Goal: Task Accomplishment & Management: Use online tool/utility

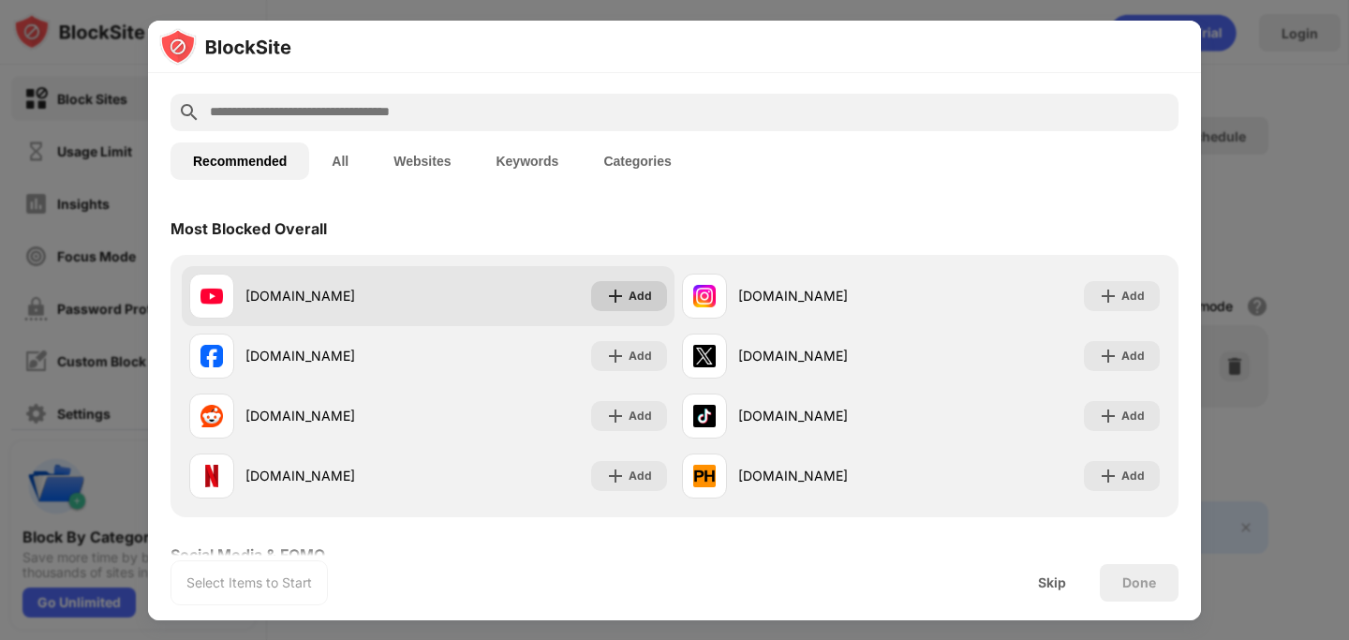
scroll to position [70, 0]
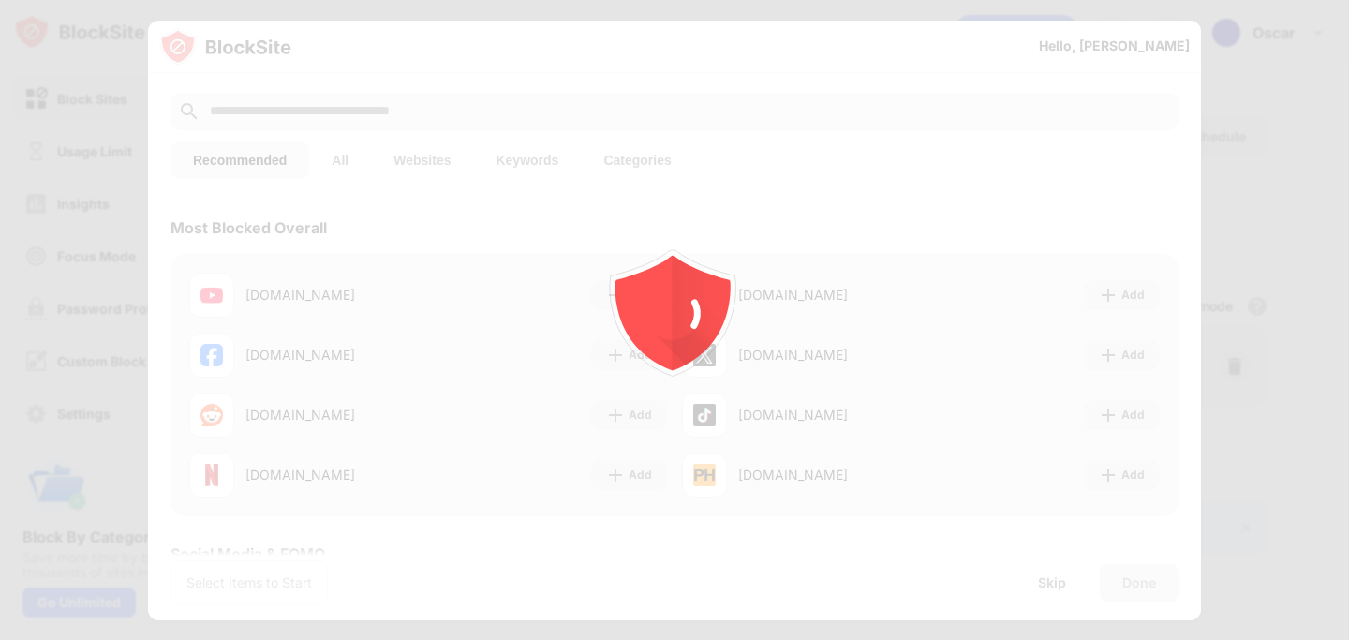
click at [611, 300] on icon "animation" at bounding box center [673, 307] width 134 height 134
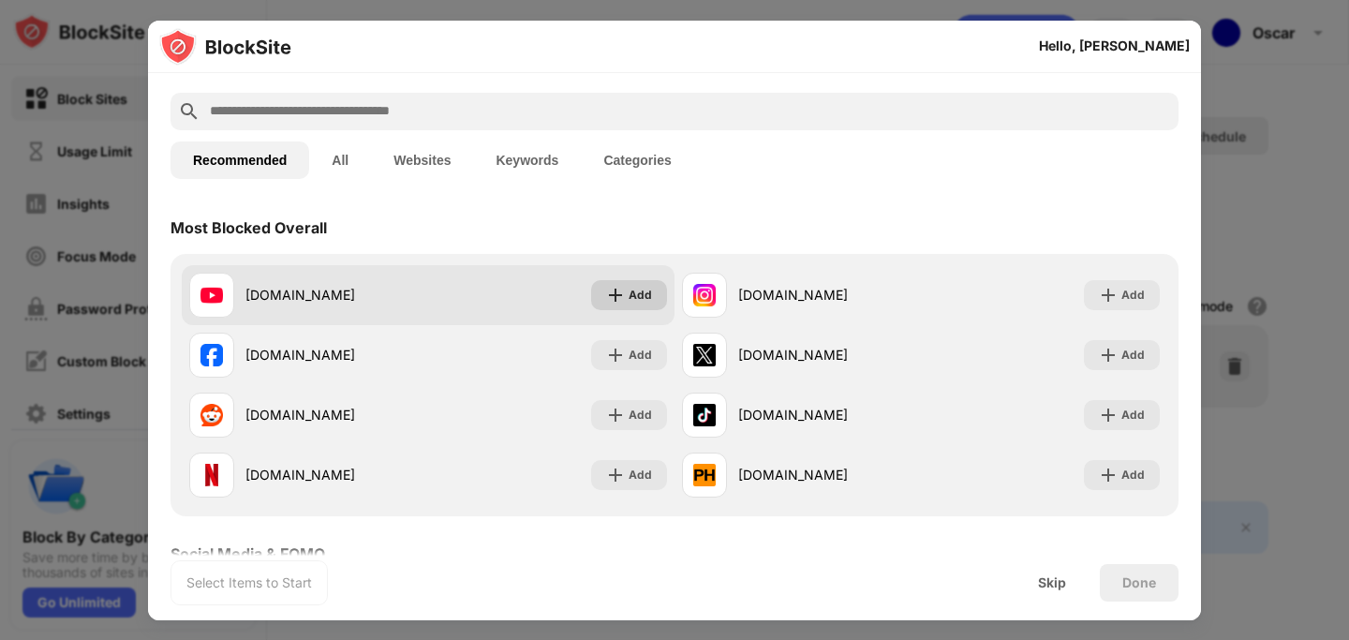
click at [639, 292] on div "Add" at bounding box center [639, 295] width 23 height 19
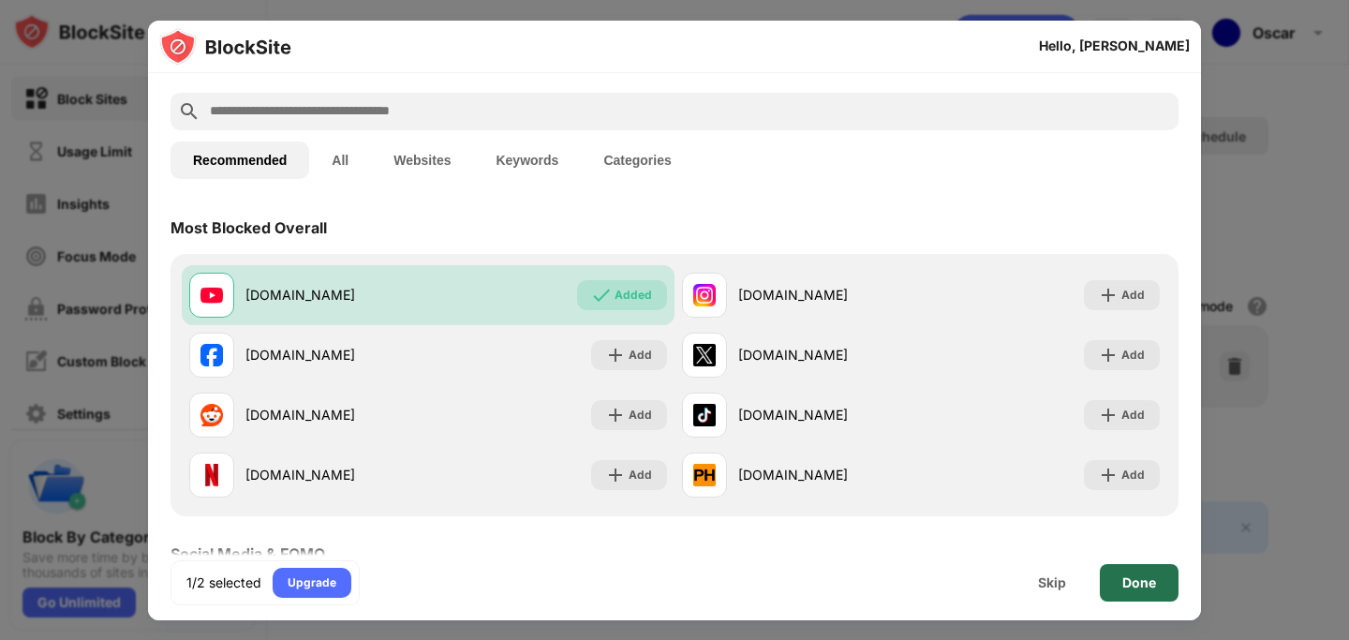
click at [1167, 590] on div "Done" at bounding box center [1138, 582] width 79 height 37
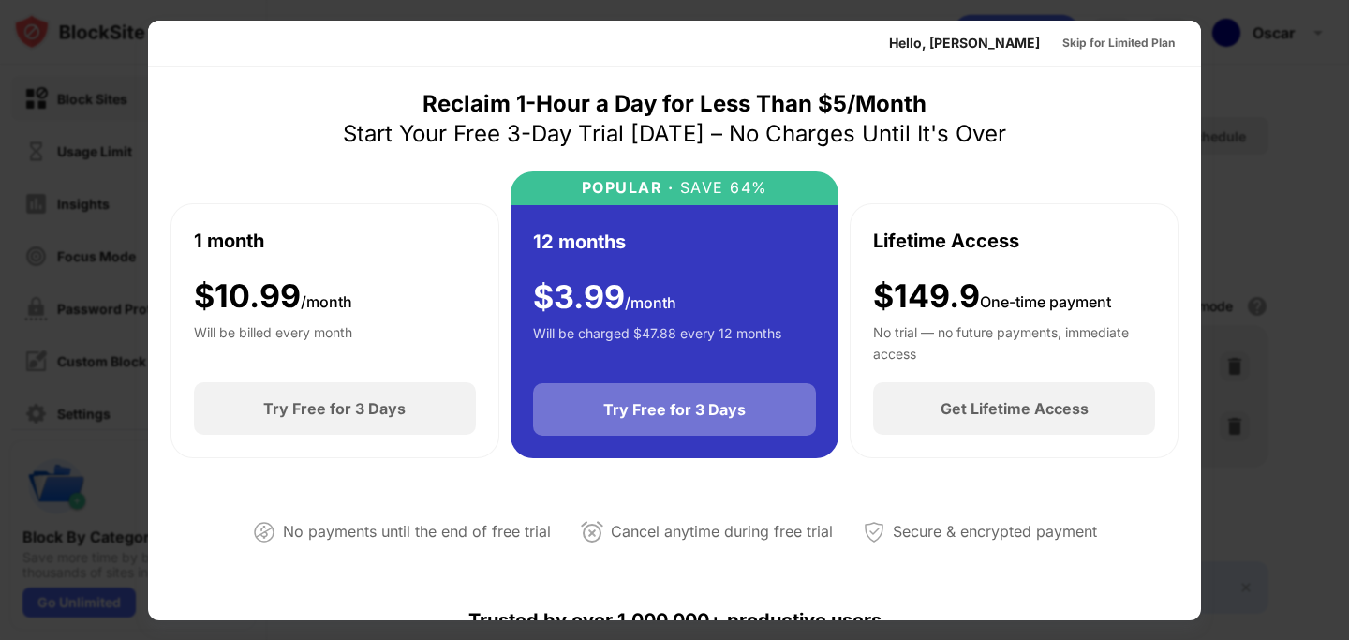
click at [649, 417] on div "Try Free for 3 Days" at bounding box center [674, 409] width 142 height 19
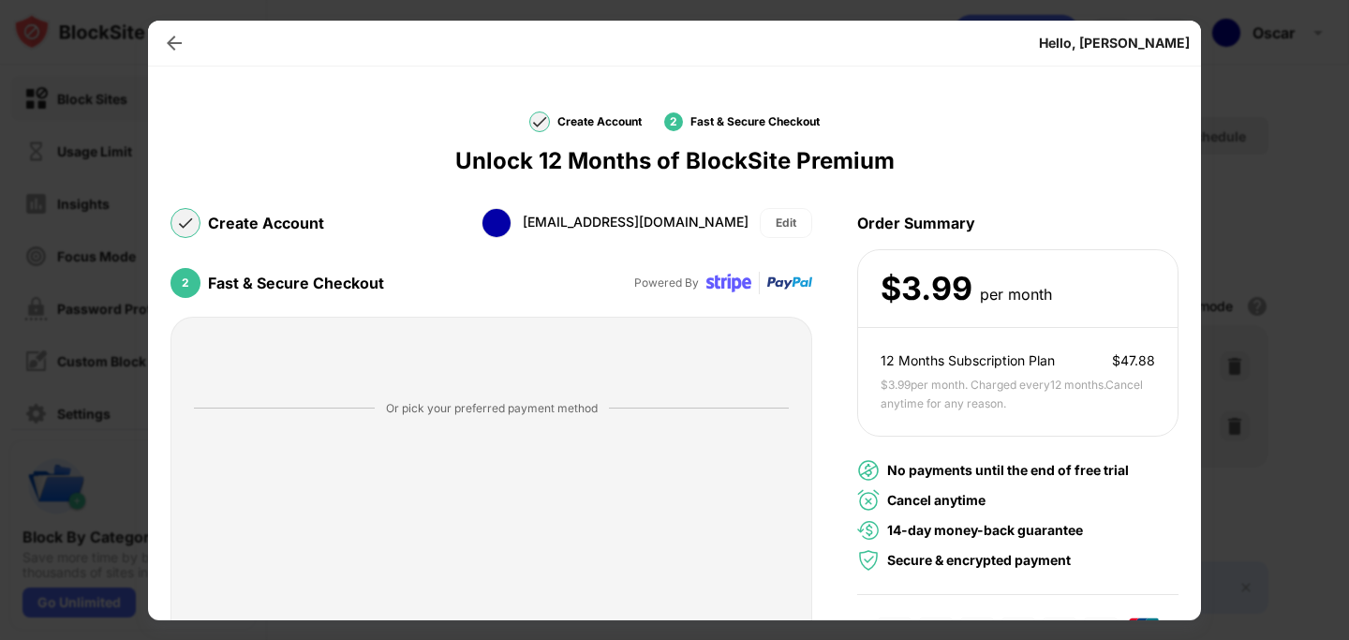
scroll to position [112, 0]
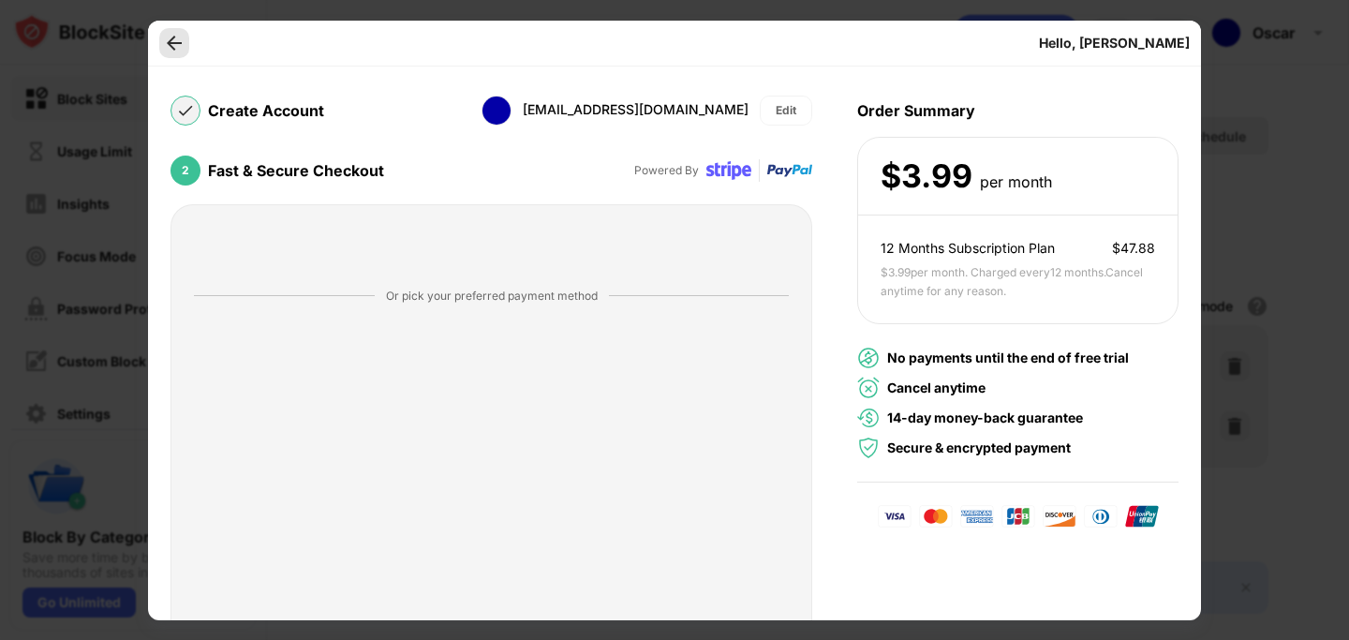
click at [168, 46] on img at bounding box center [174, 43] width 19 height 19
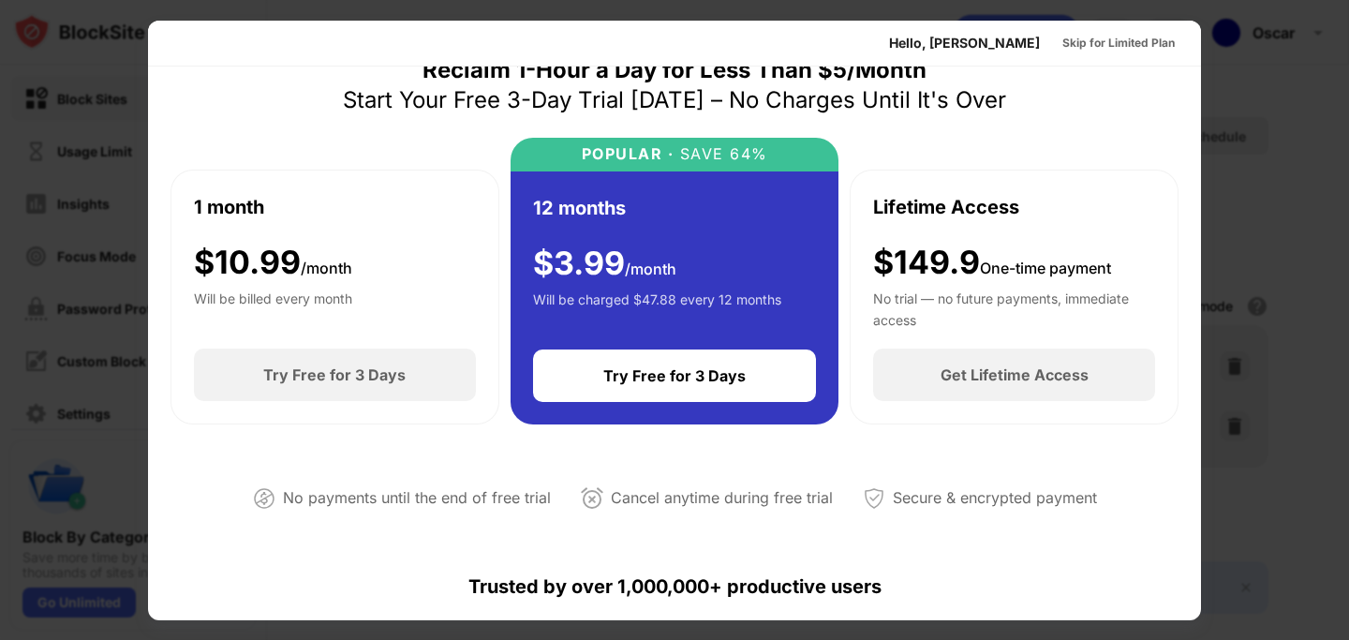
scroll to position [0, 0]
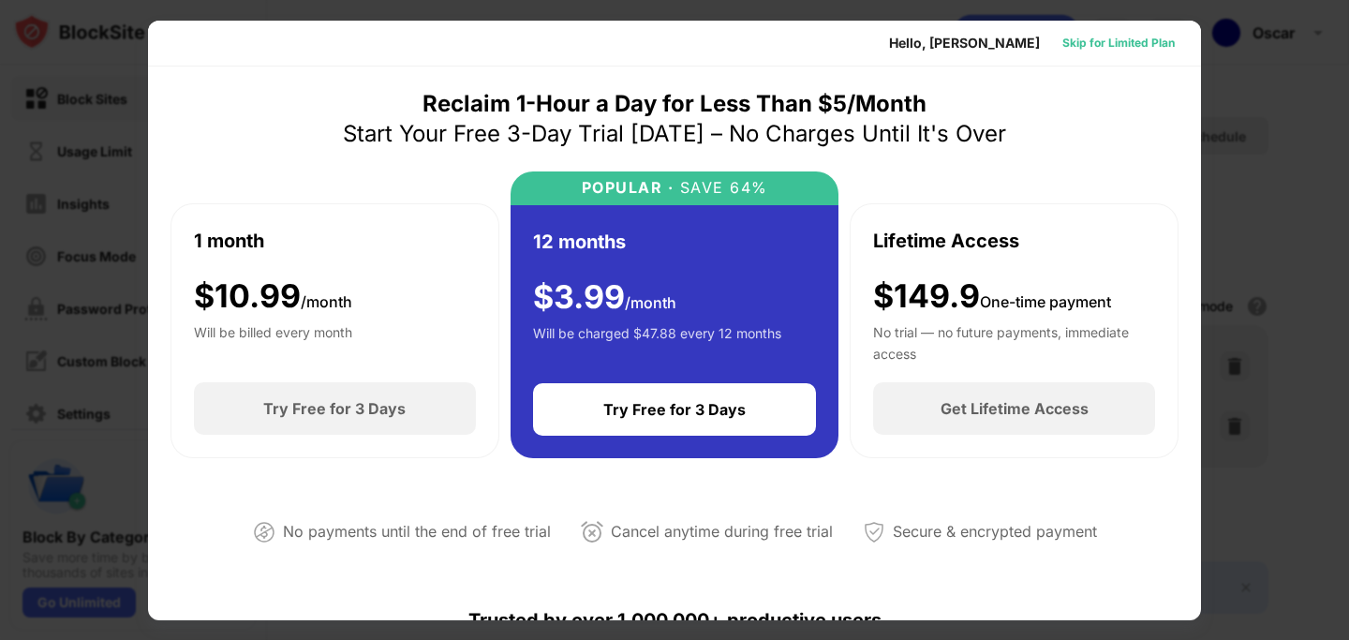
click at [1132, 42] on div "Skip for Limited Plan" at bounding box center [1118, 43] width 112 height 19
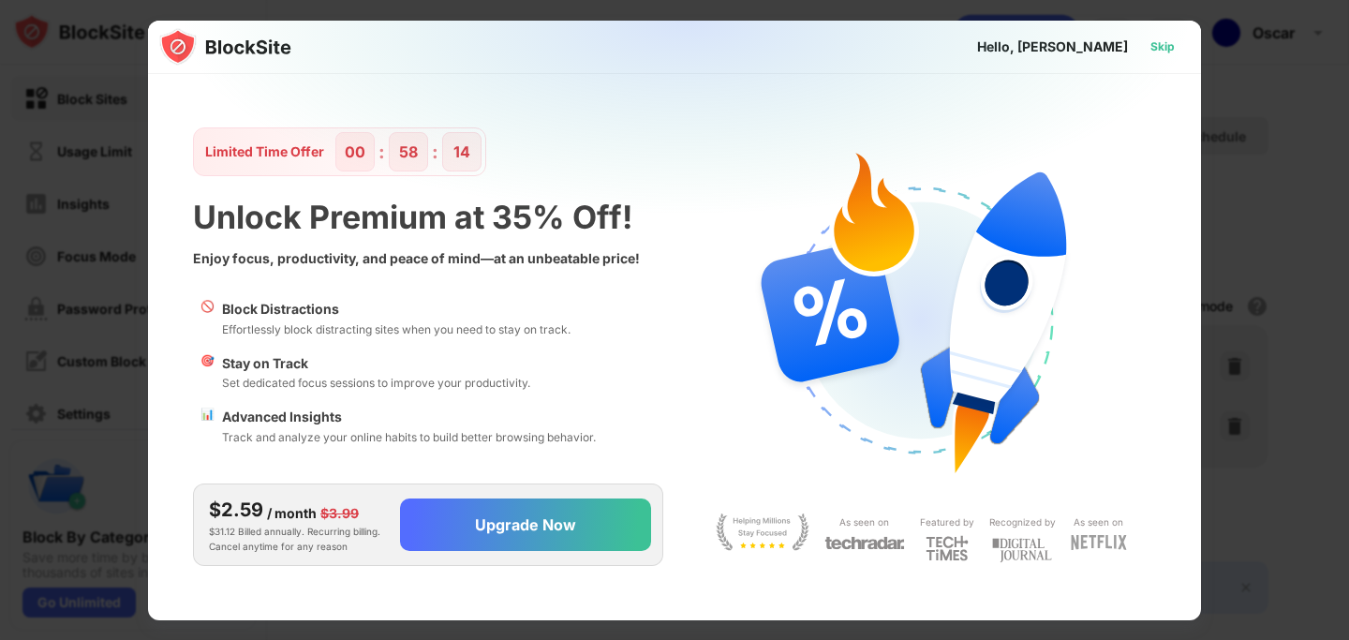
click at [1163, 51] on div "Skip" at bounding box center [1162, 46] width 24 height 19
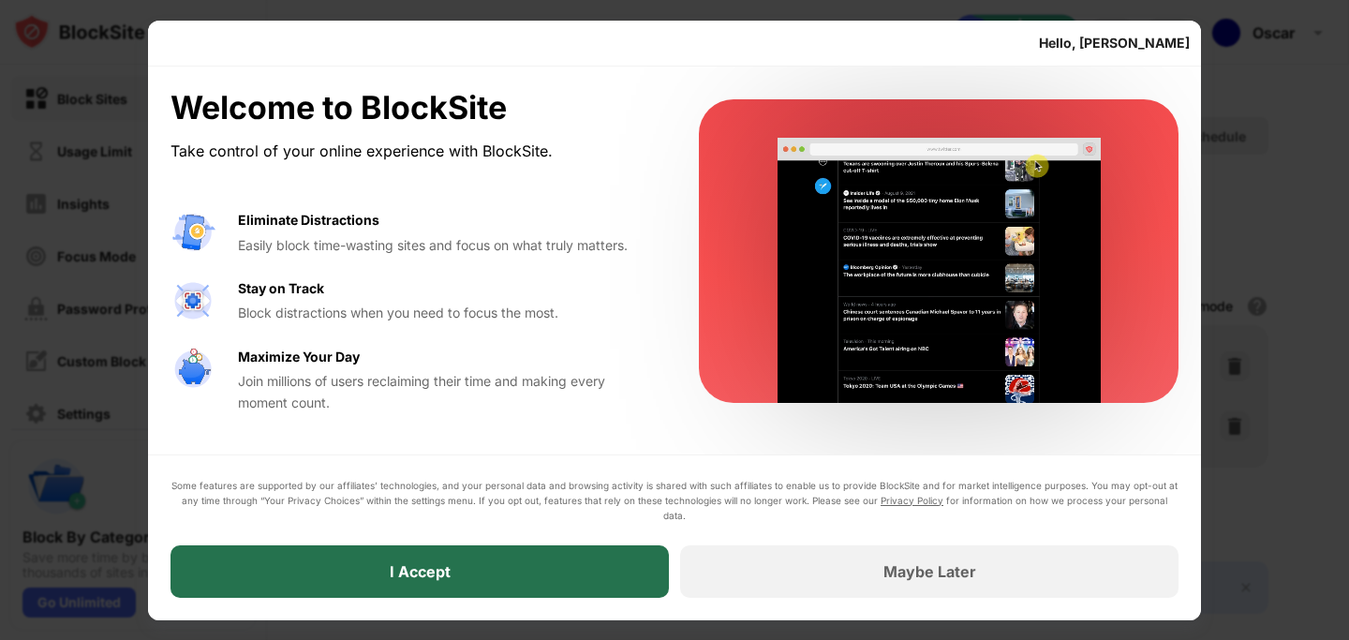
click at [583, 574] on div "I Accept" at bounding box center [419, 571] width 498 height 52
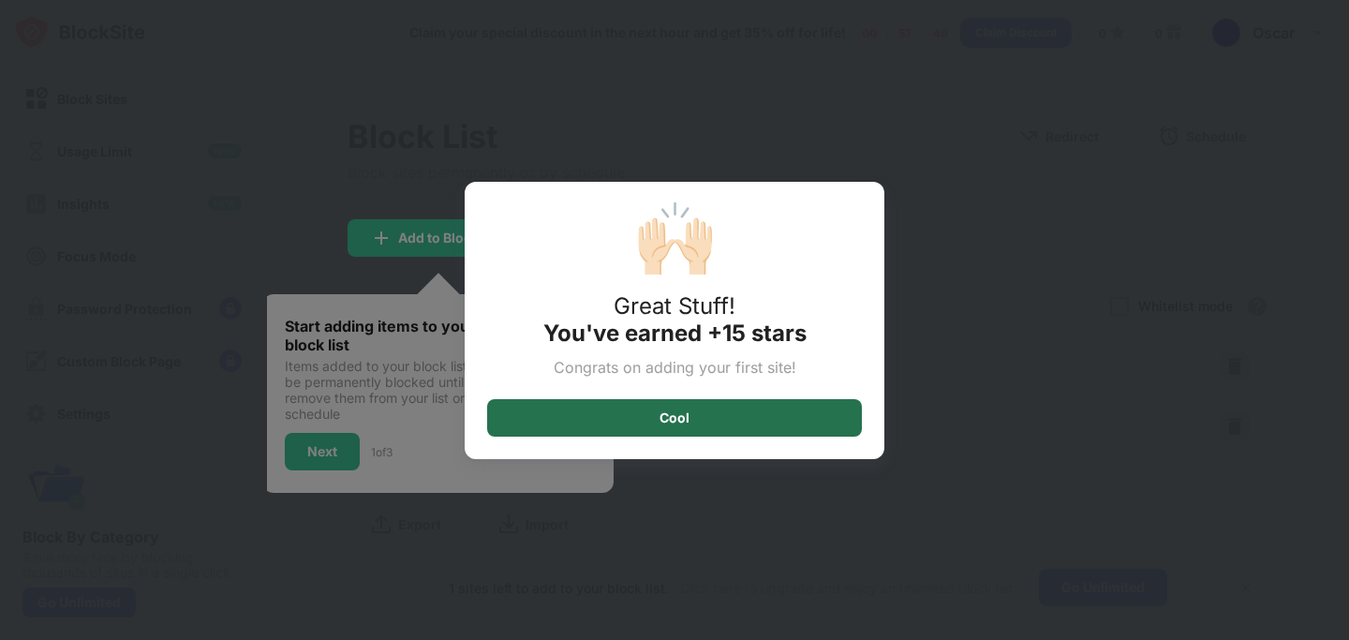
click at [698, 423] on div "Cool" at bounding box center [674, 417] width 375 height 37
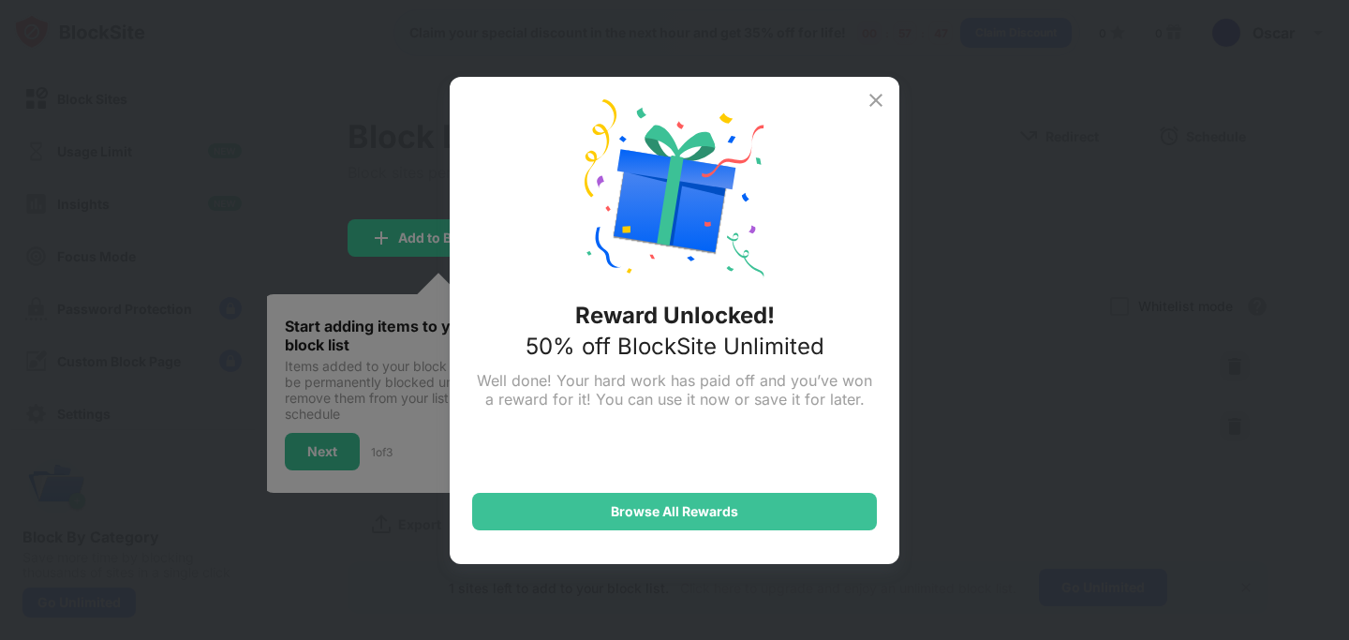
click at [879, 96] on img at bounding box center [875, 100] width 22 height 22
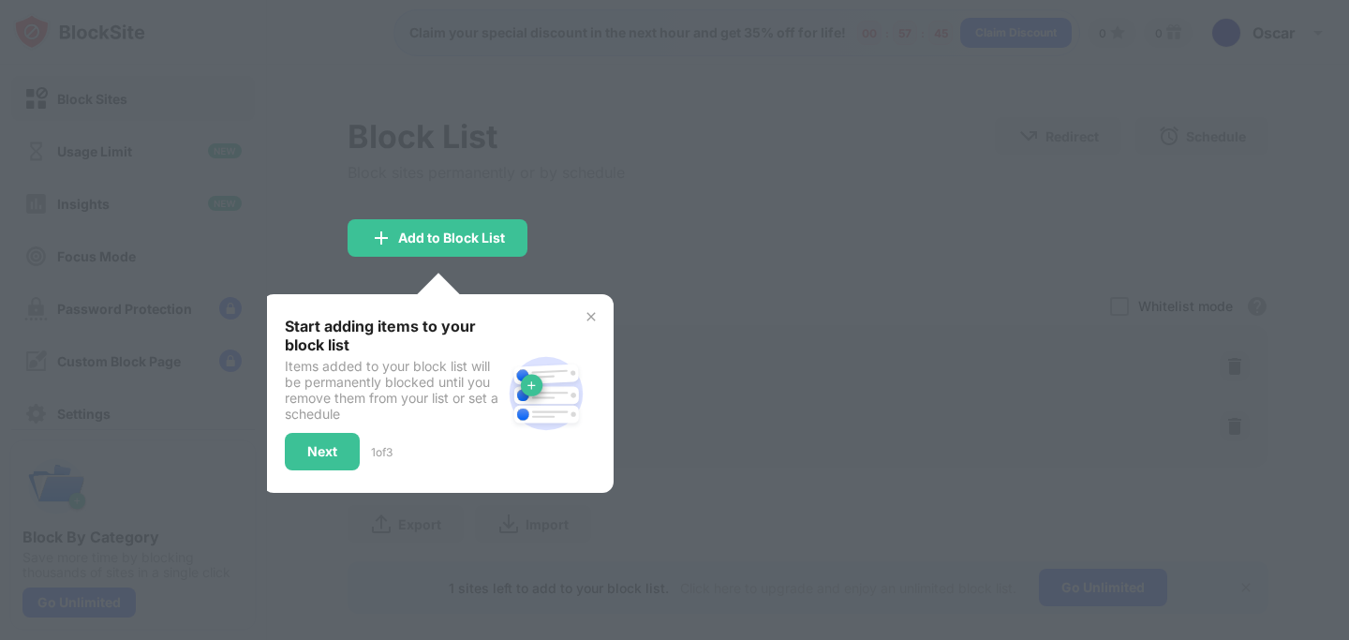
click at [591, 317] on img at bounding box center [590, 316] width 15 height 15
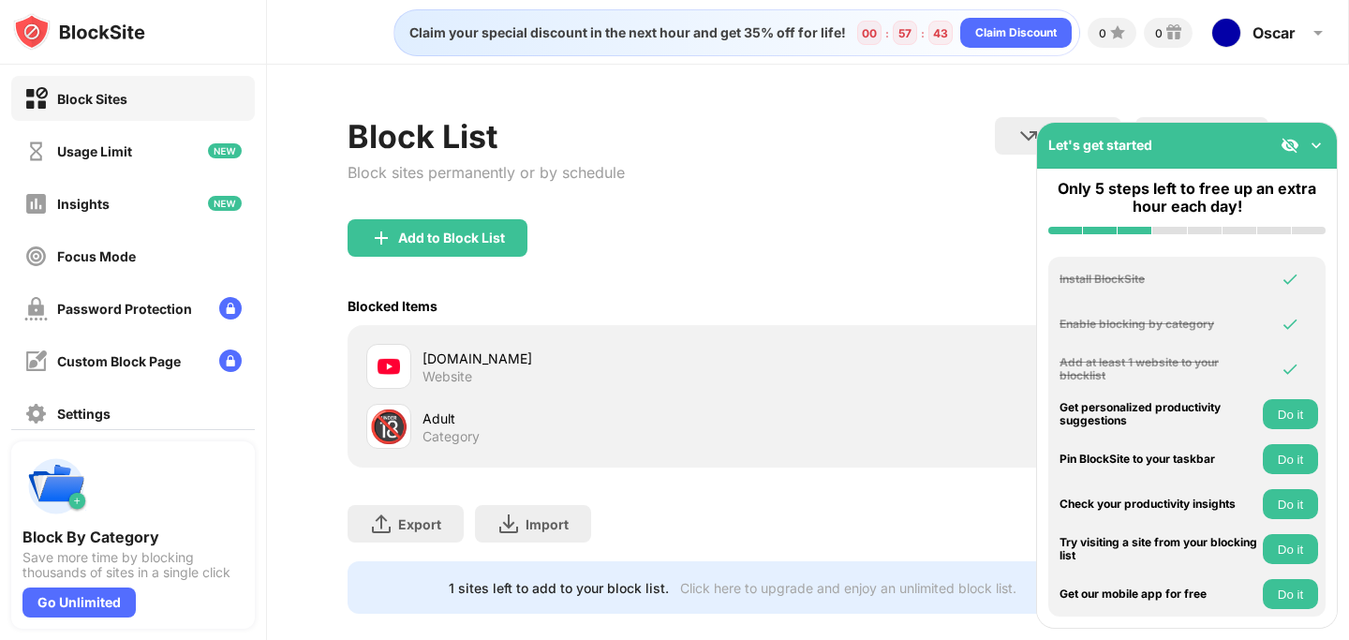
click at [480, 429] on div "Adult Category" at bounding box center [614, 426] width 385 height 37
click at [401, 367] on div at bounding box center [388, 366] width 45 height 45
click at [403, 415] on div "🔞" at bounding box center [388, 426] width 39 height 38
click at [467, 430] on div "Category" at bounding box center [450, 436] width 57 height 17
click at [1325, 145] on div "Let's get started" at bounding box center [1187, 146] width 300 height 46
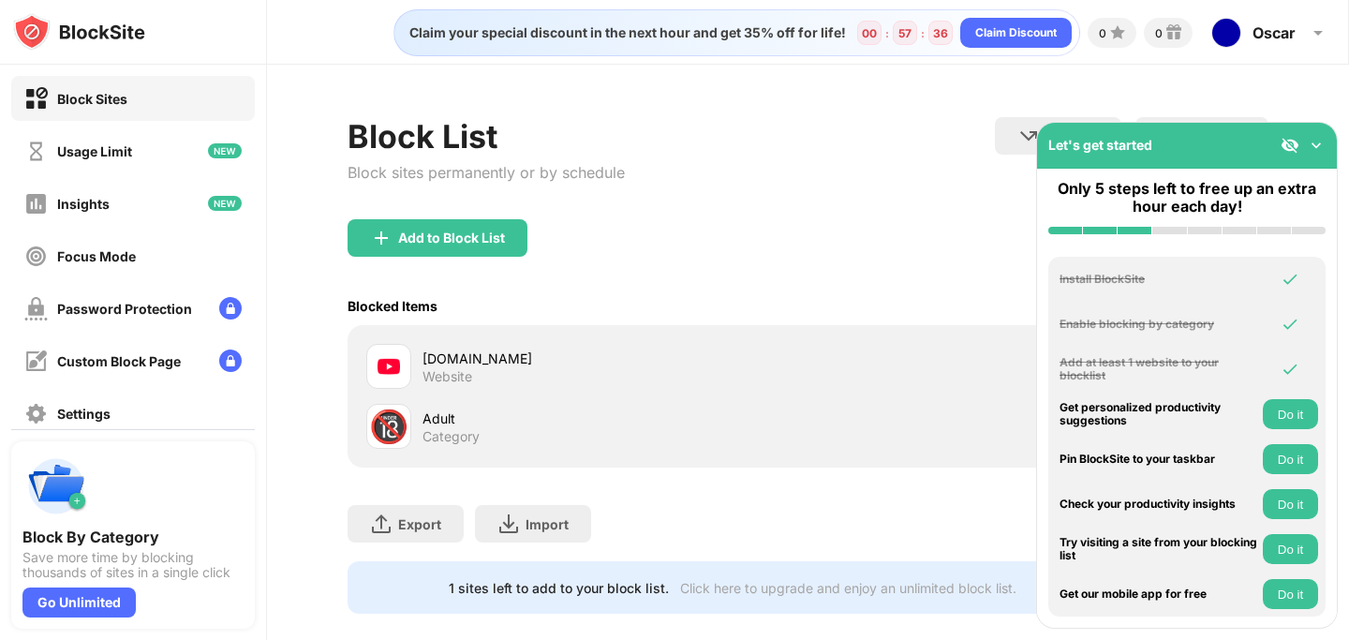
click at [1313, 147] on img at bounding box center [1315, 145] width 19 height 19
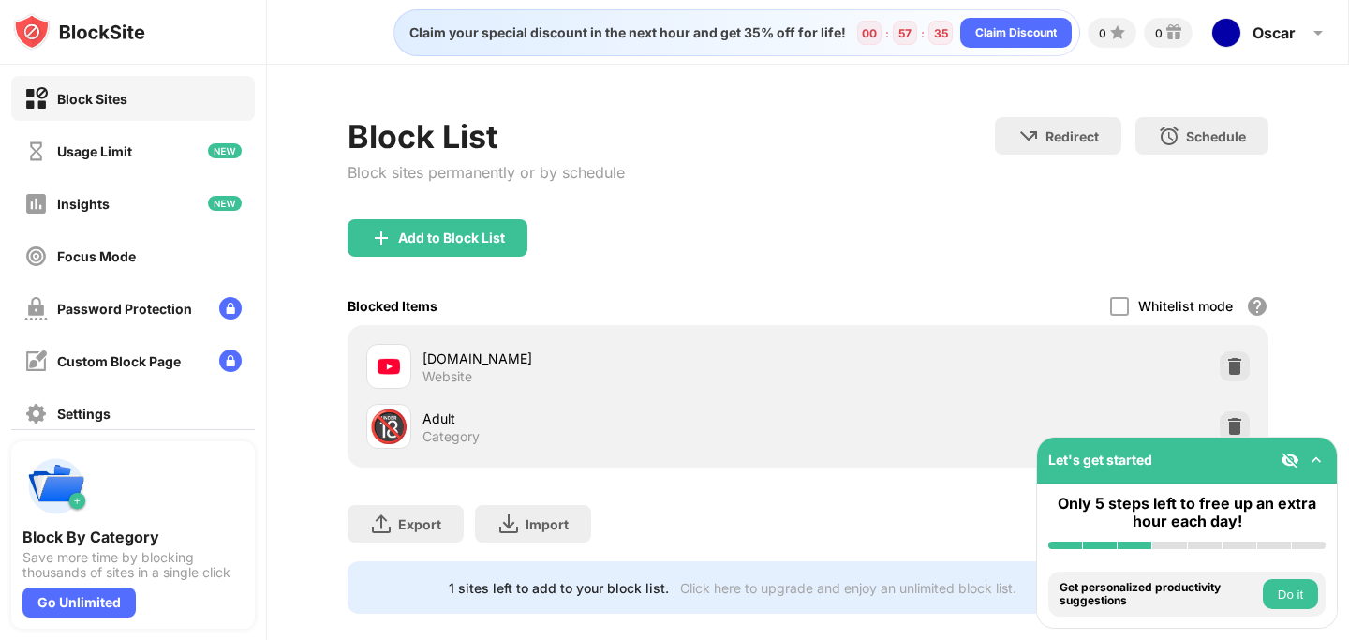
scroll to position [25, 0]
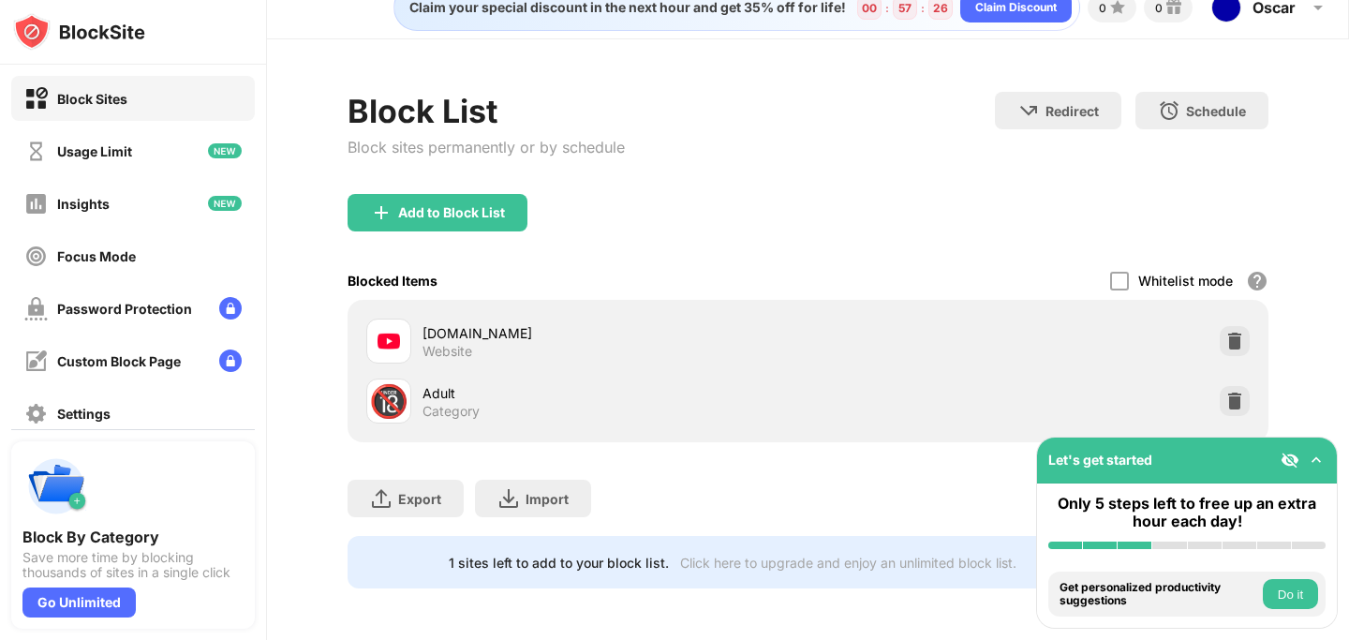
click at [1306, 459] on img at bounding box center [1315, 459] width 19 height 19
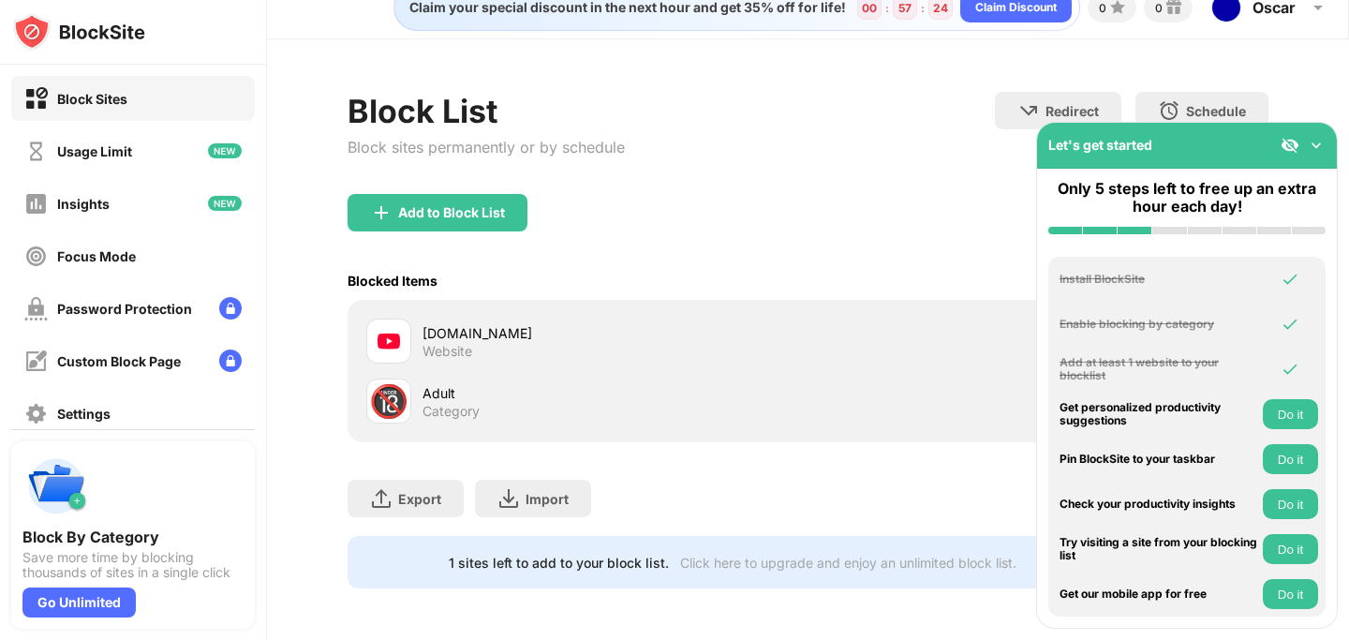
click at [1289, 139] on img at bounding box center [1289, 145] width 19 height 19
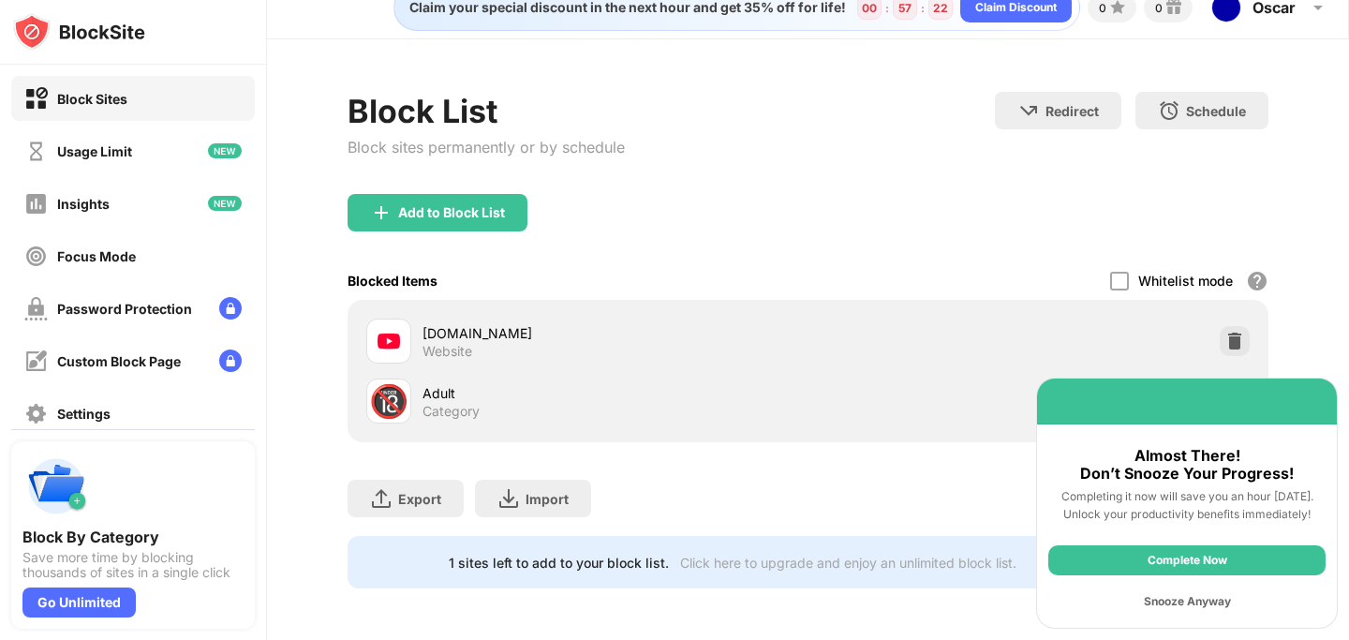
click at [1209, 604] on div "Snooze Anyway" at bounding box center [1186, 601] width 277 height 30
